Goal: Task Accomplishment & Management: Manage account settings

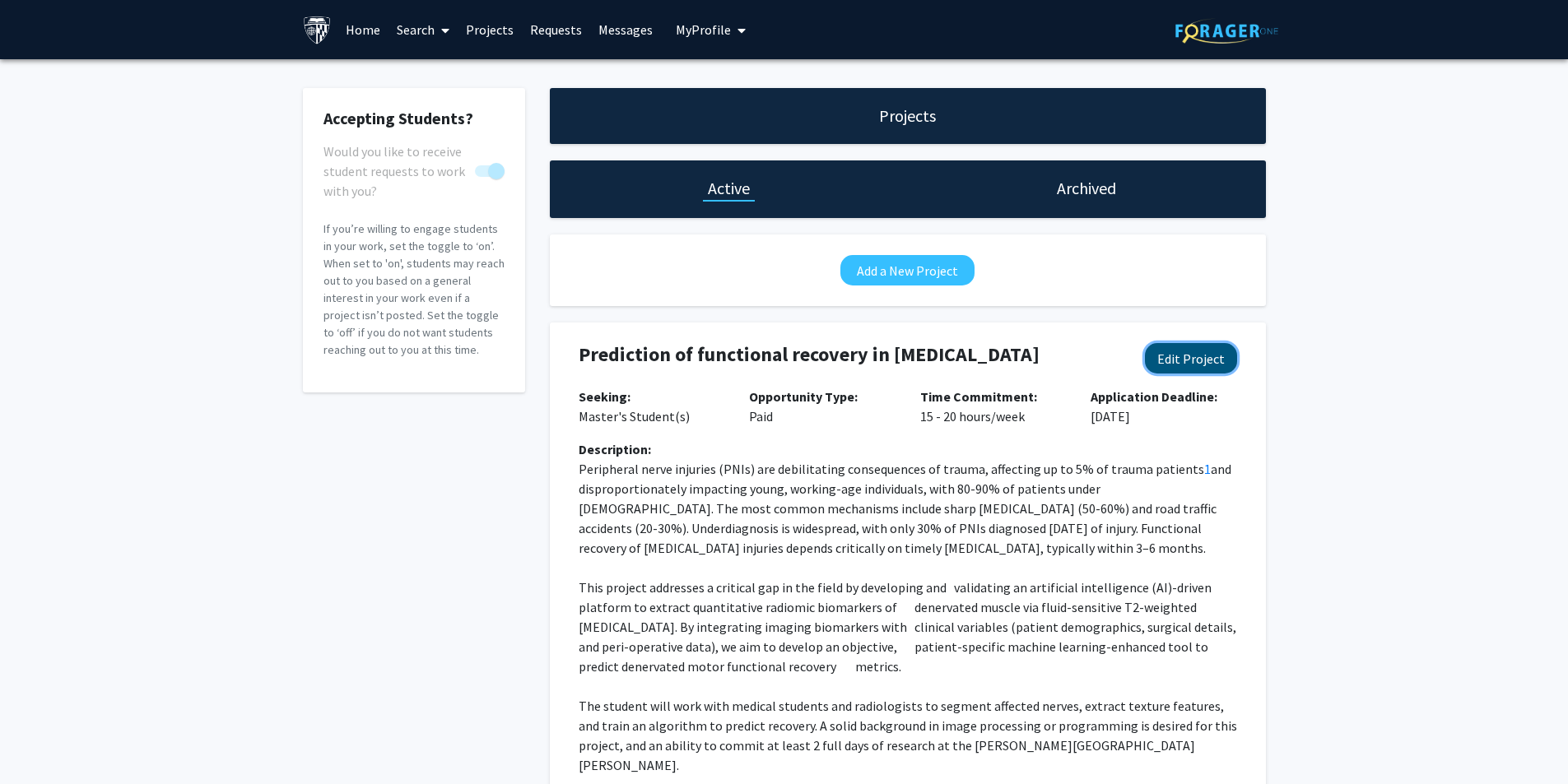
click at [1171, 364] on button "Edit Project" at bounding box center [1191, 358] width 92 height 30
select select "15 - 20"
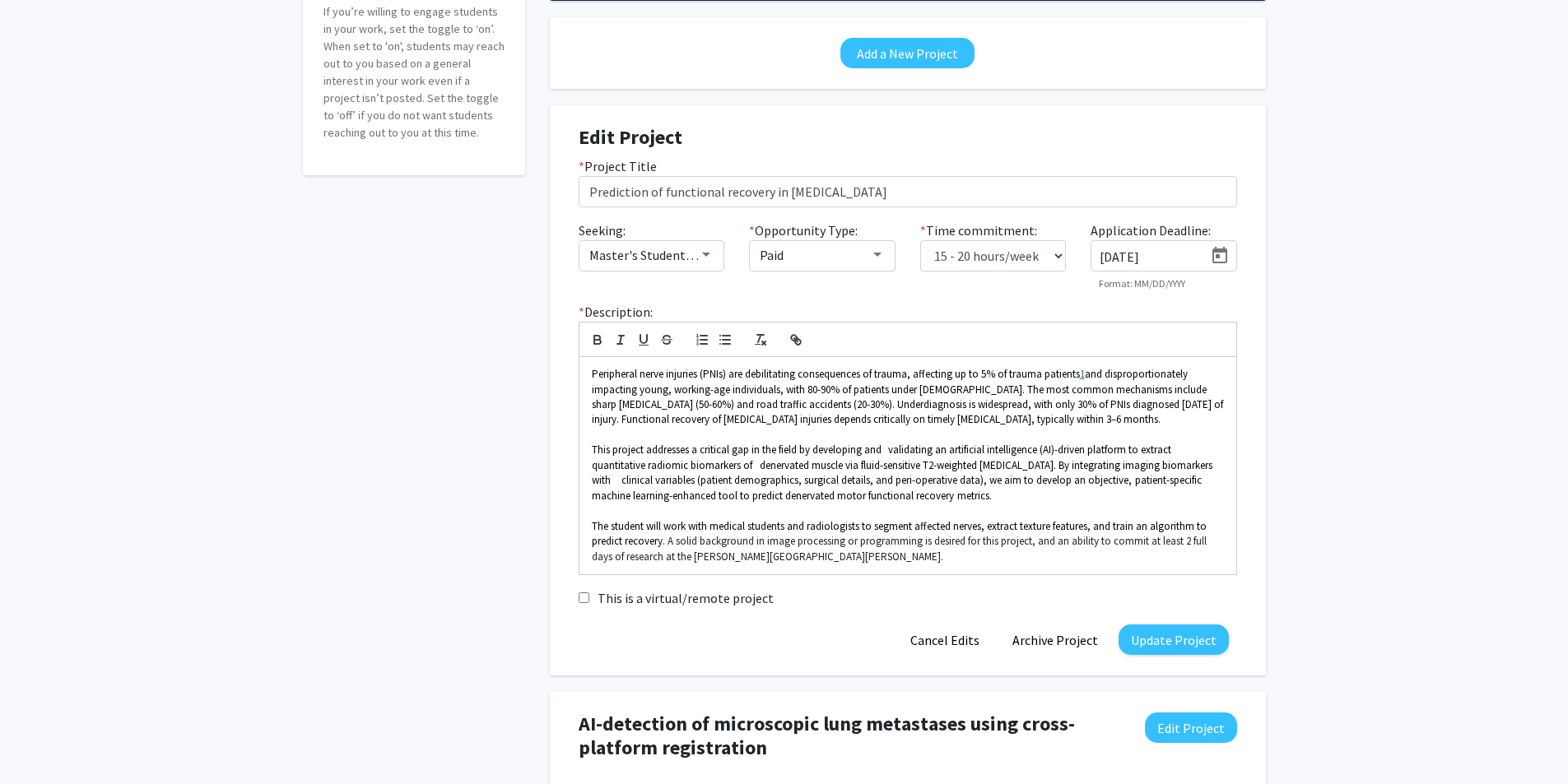
scroll to position [165, 0]
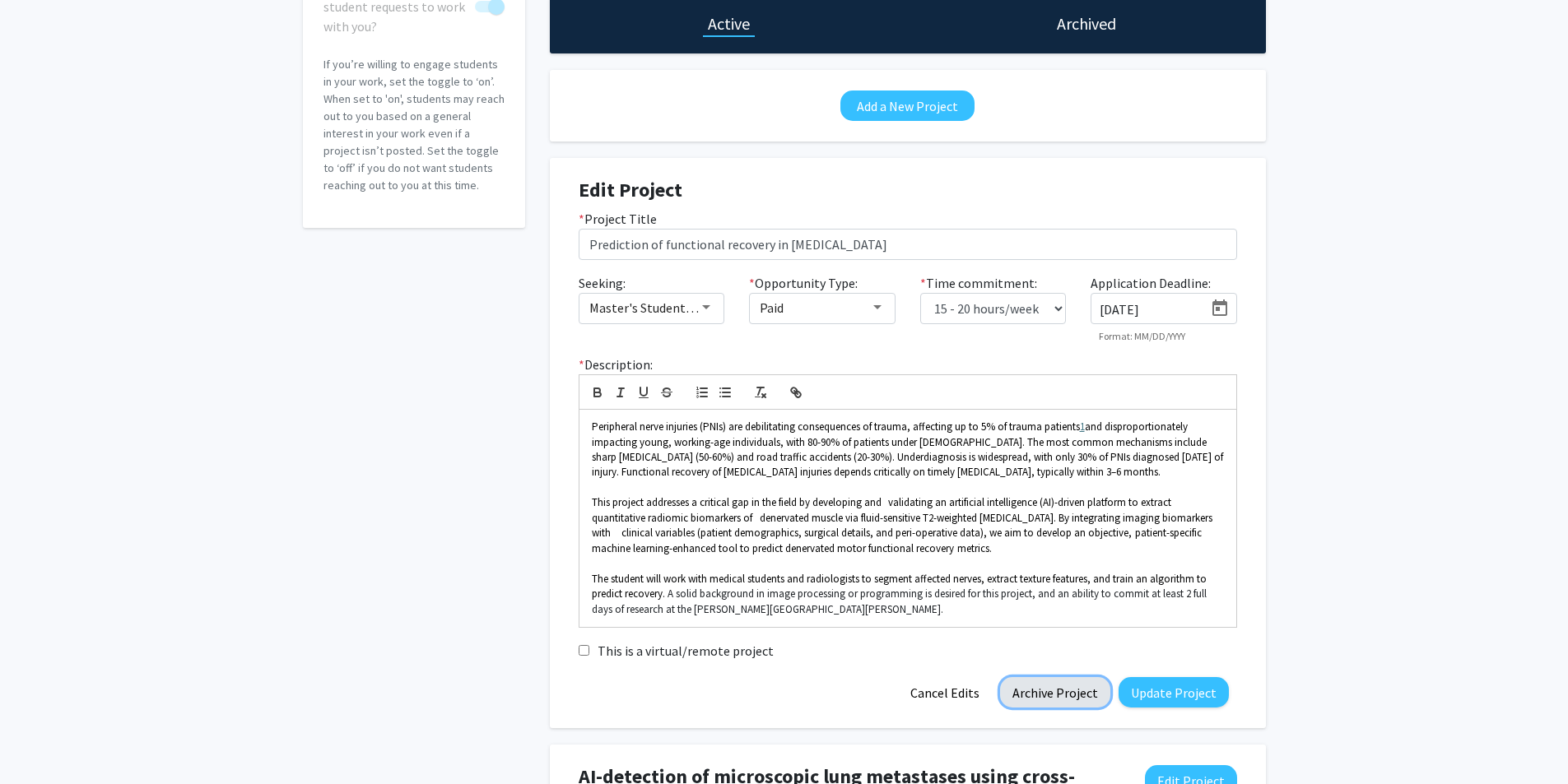
click at [1064, 695] on button "Archive Project" at bounding box center [1055, 692] width 110 height 30
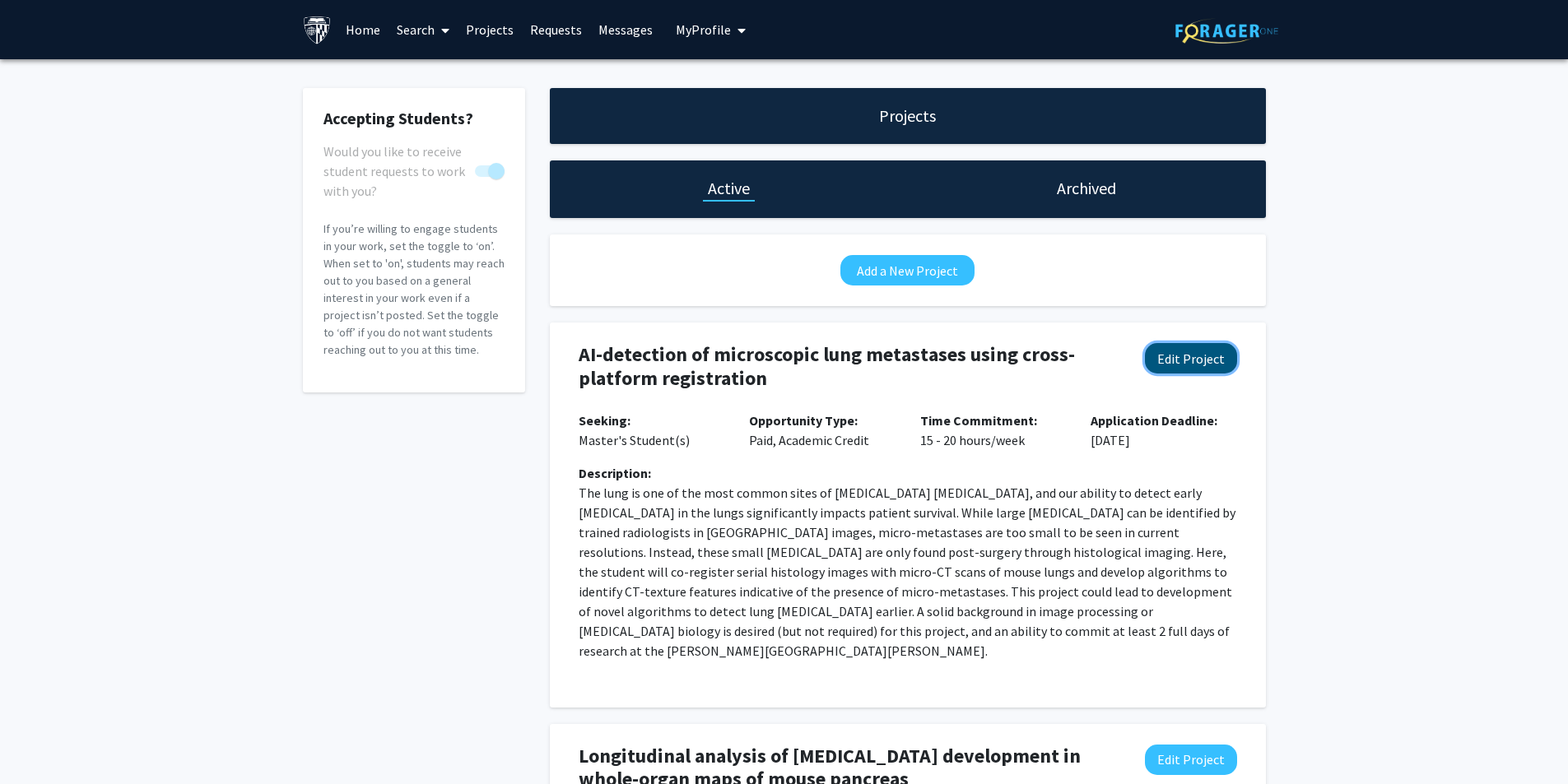
click at [1181, 352] on button "Edit Project" at bounding box center [1191, 358] width 92 height 30
select select "15 - 20"
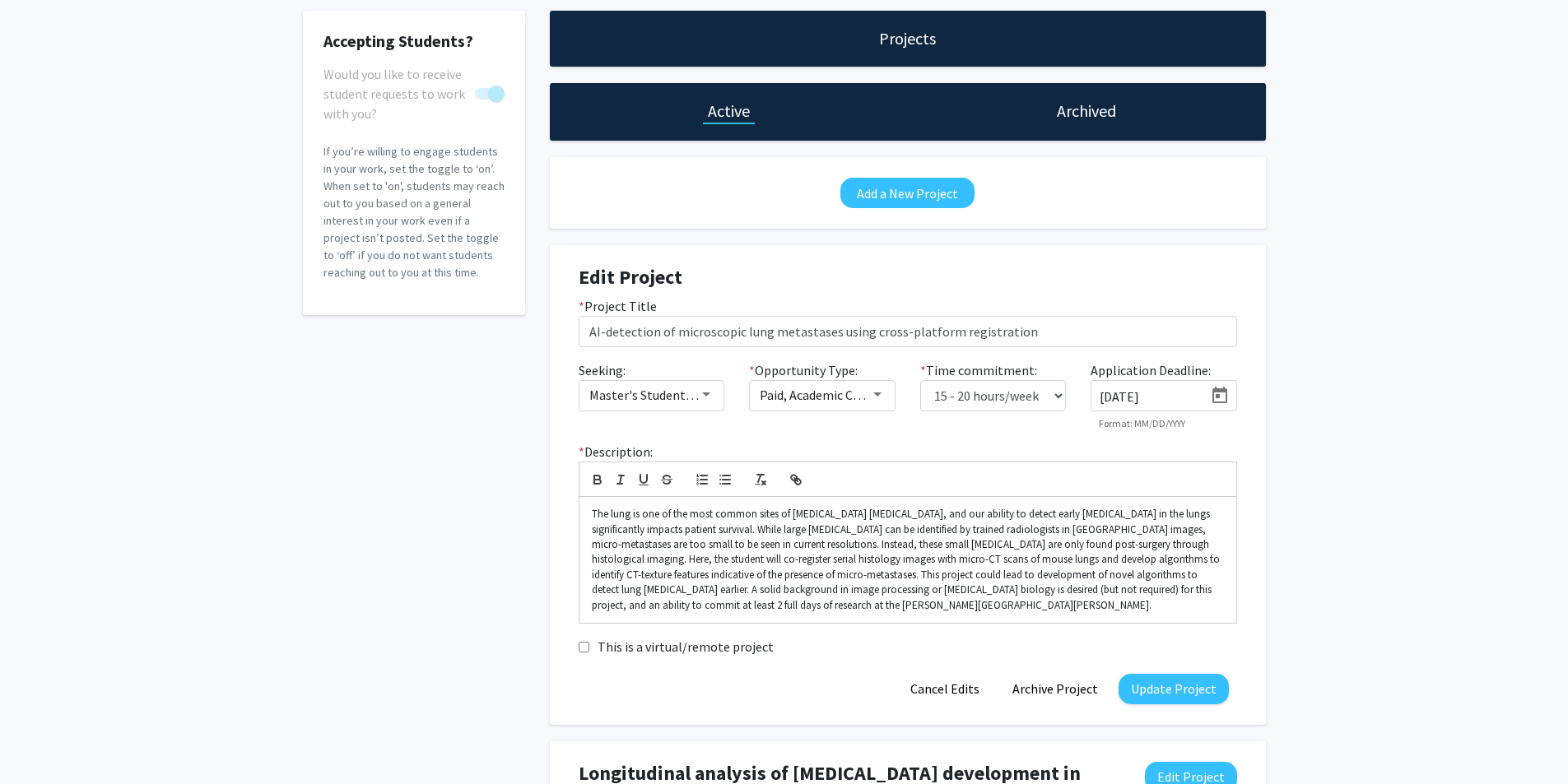
scroll to position [165, 0]
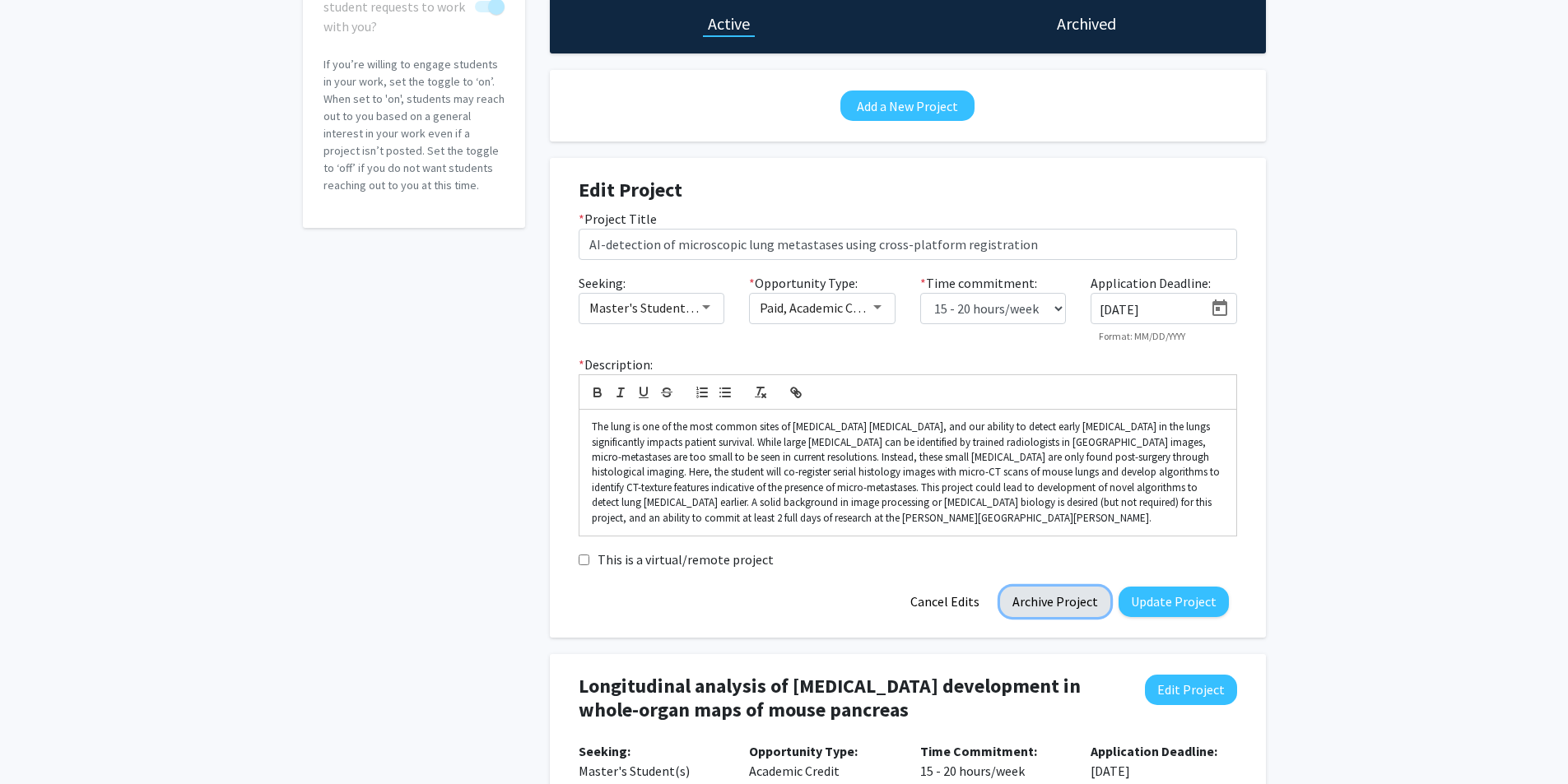
click at [1068, 614] on button "Archive Project" at bounding box center [1055, 602] width 110 height 30
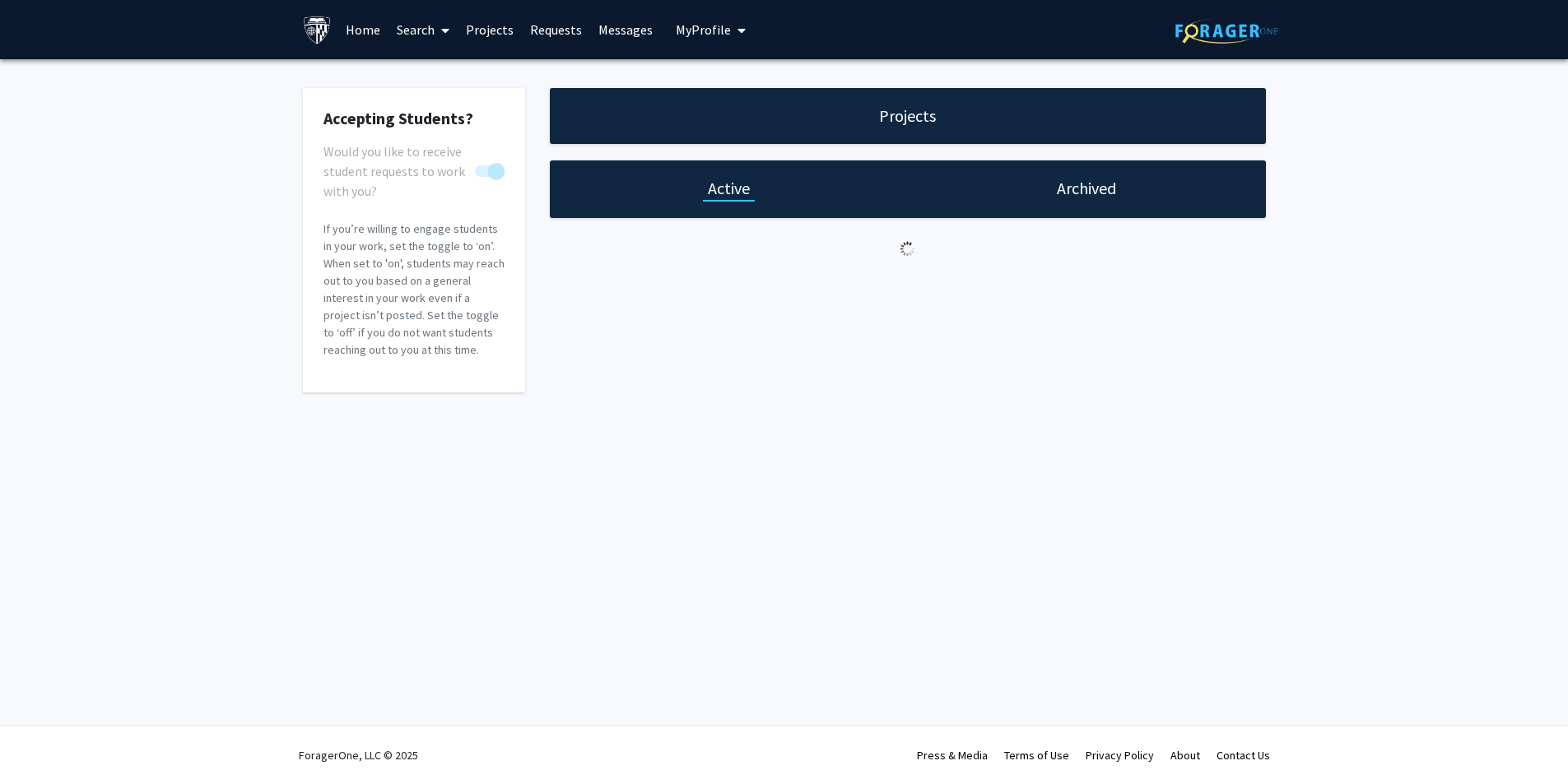
scroll to position [0, 0]
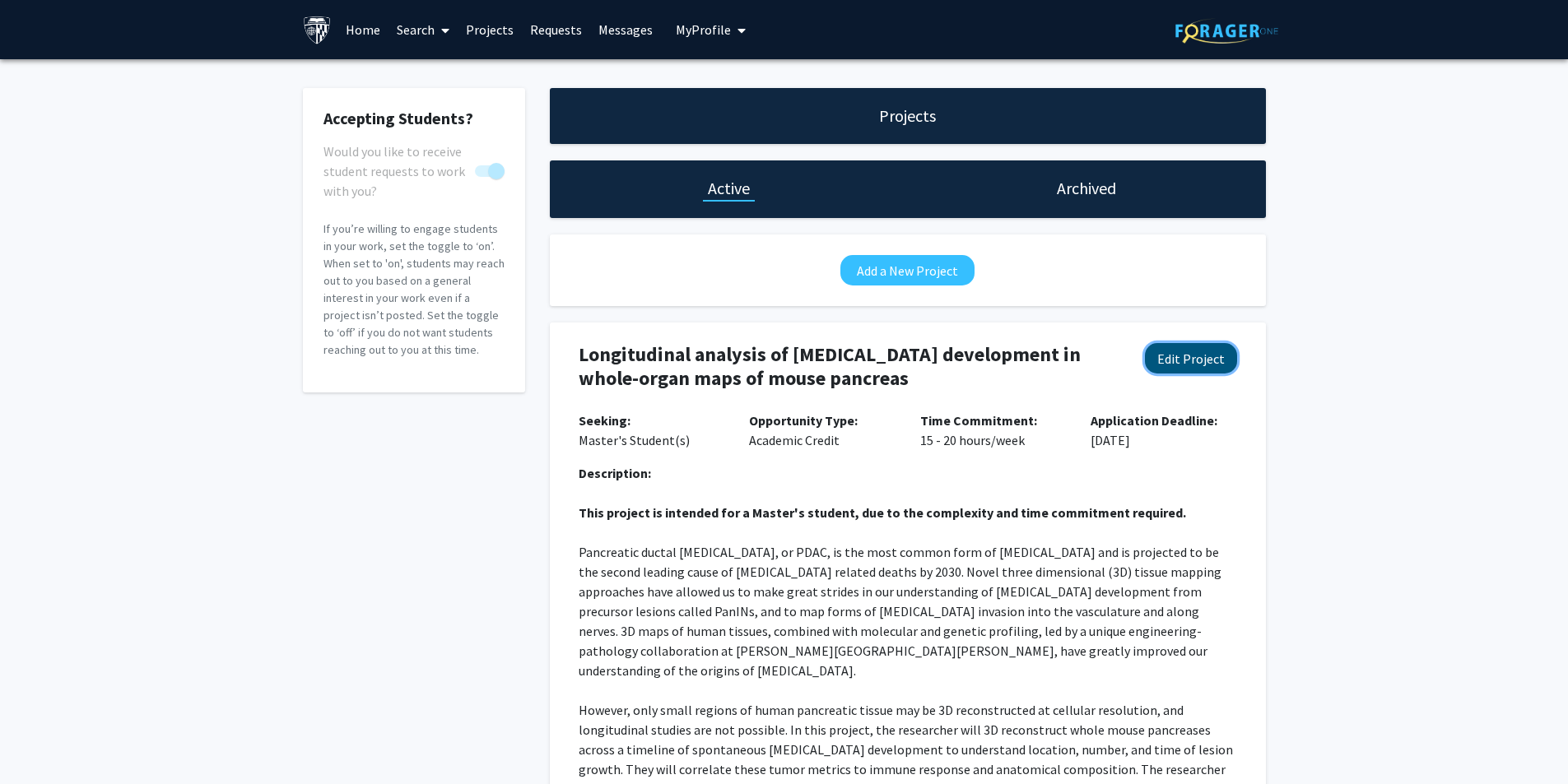
click at [1182, 361] on button "Edit Project" at bounding box center [1191, 358] width 92 height 30
select select "15 - 20"
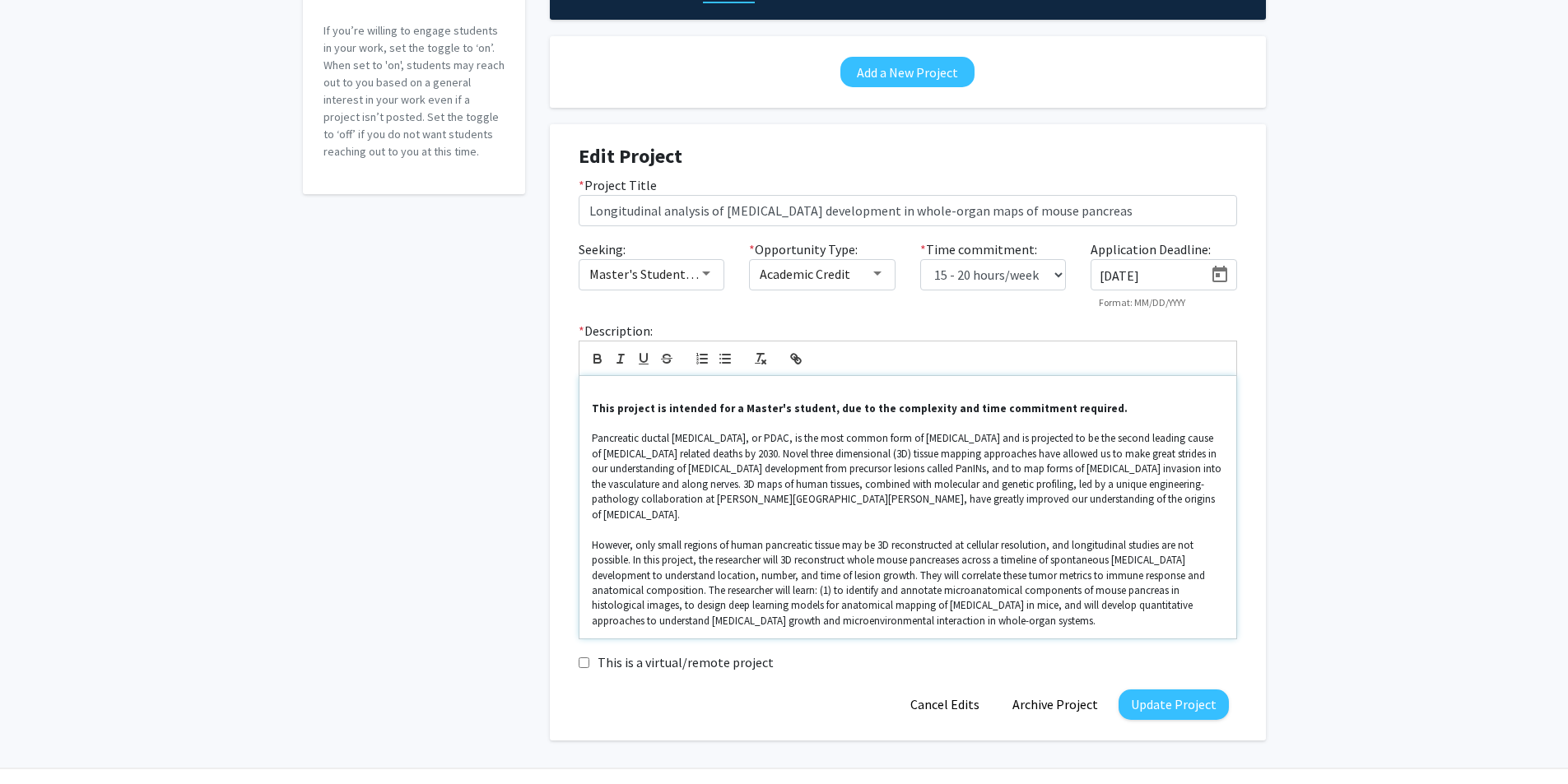
scroll to position [225, 0]
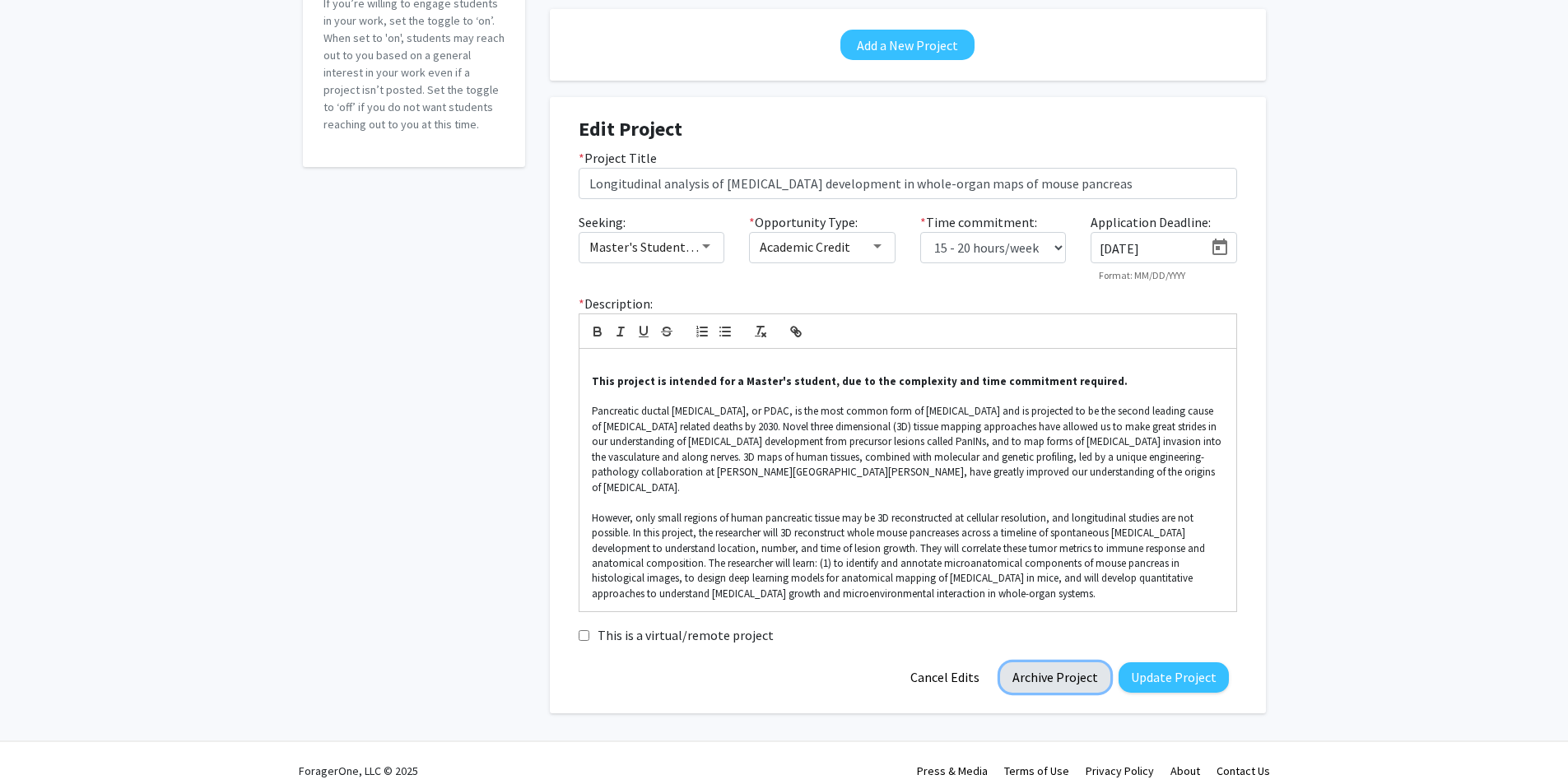
click at [1064, 667] on button "Archive Project" at bounding box center [1055, 677] width 110 height 30
